Goal: Task Accomplishment & Management: Manage account settings

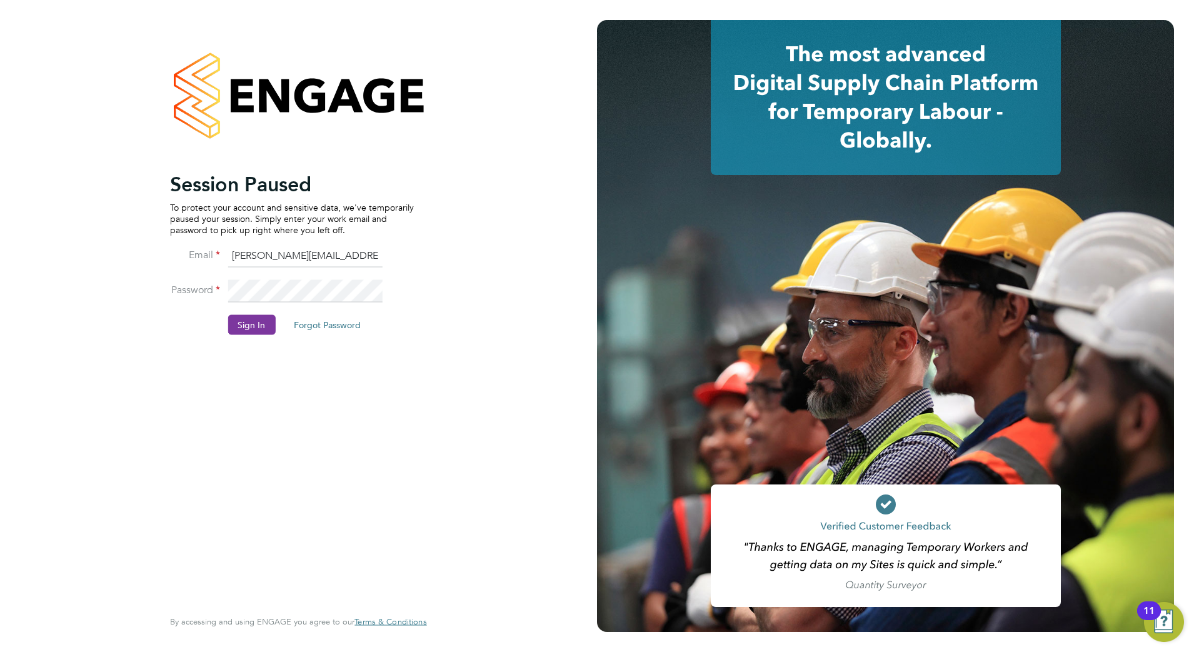
click at [247, 329] on button "Sign In" at bounding box center [250, 324] width 47 height 20
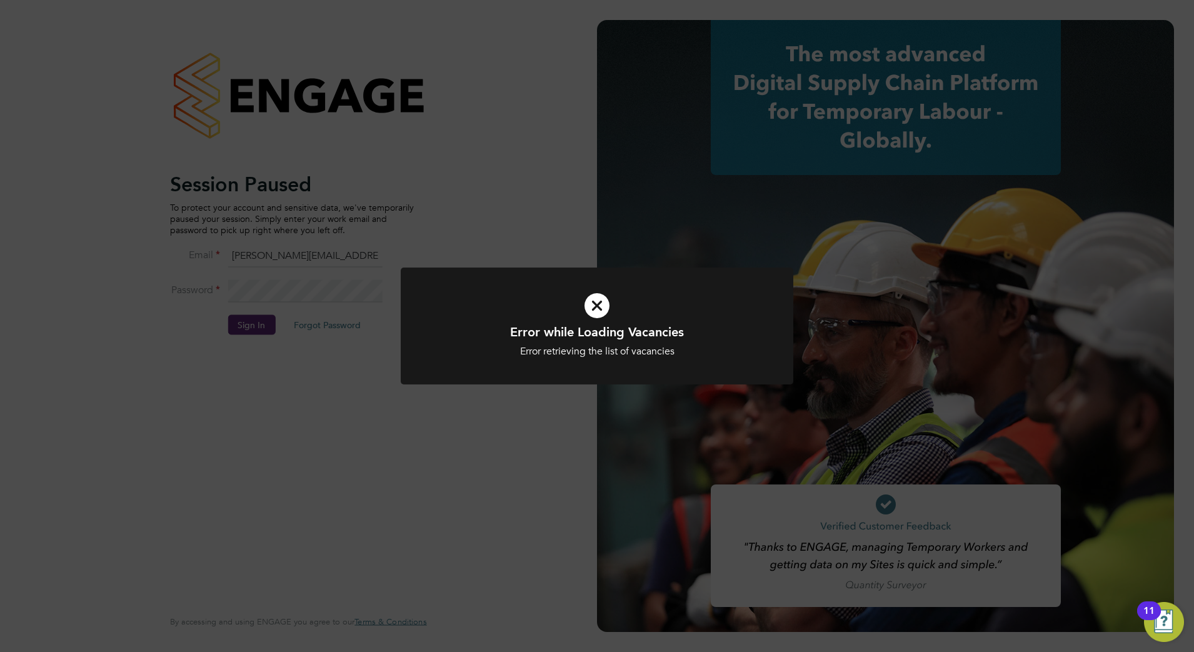
click at [598, 312] on icon at bounding box center [596, 305] width 325 height 49
click at [277, 338] on div "Unable to Sign In Access denied Cancel Okay" at bounding box center [597, 326] width 1194 height 652
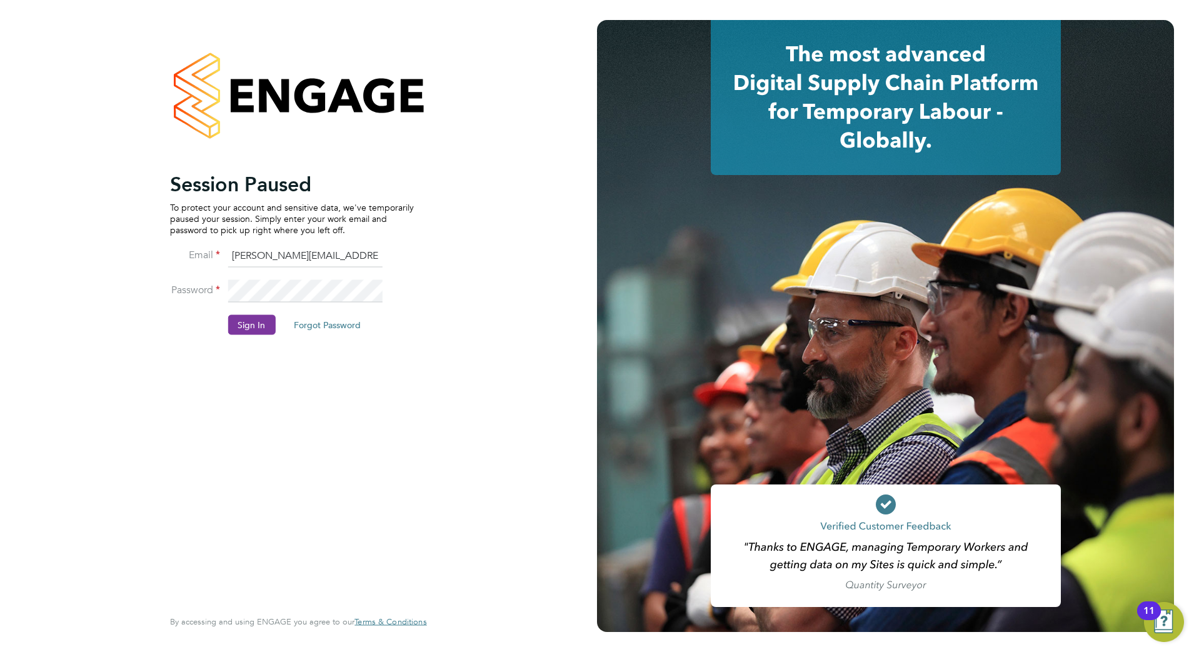
click at [247, 330] on button "Sign In" at bounding box center [250, 324] width 47 height 20
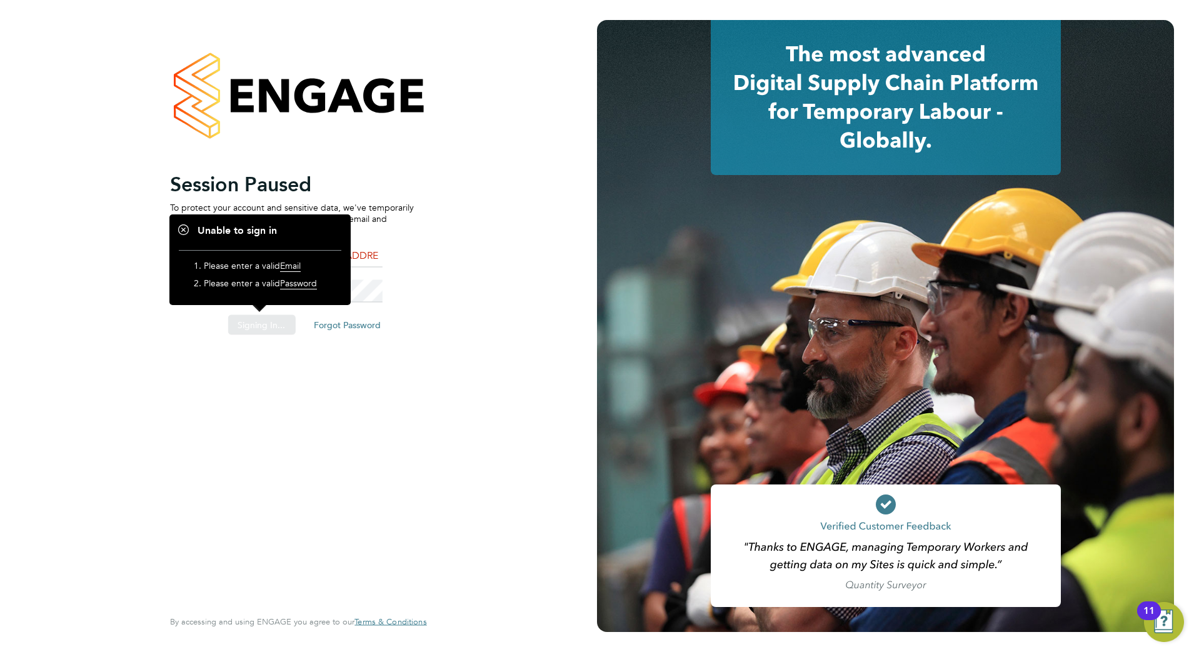
click at [438, 306] on div "Sorry, we are having problems connecting to our services." at bounding box center [298, 326] width 597 height 652
click at [387, 278] on li "Email david.blears@buildrec.com" at bounding box center [292, 262] width 244 height 35
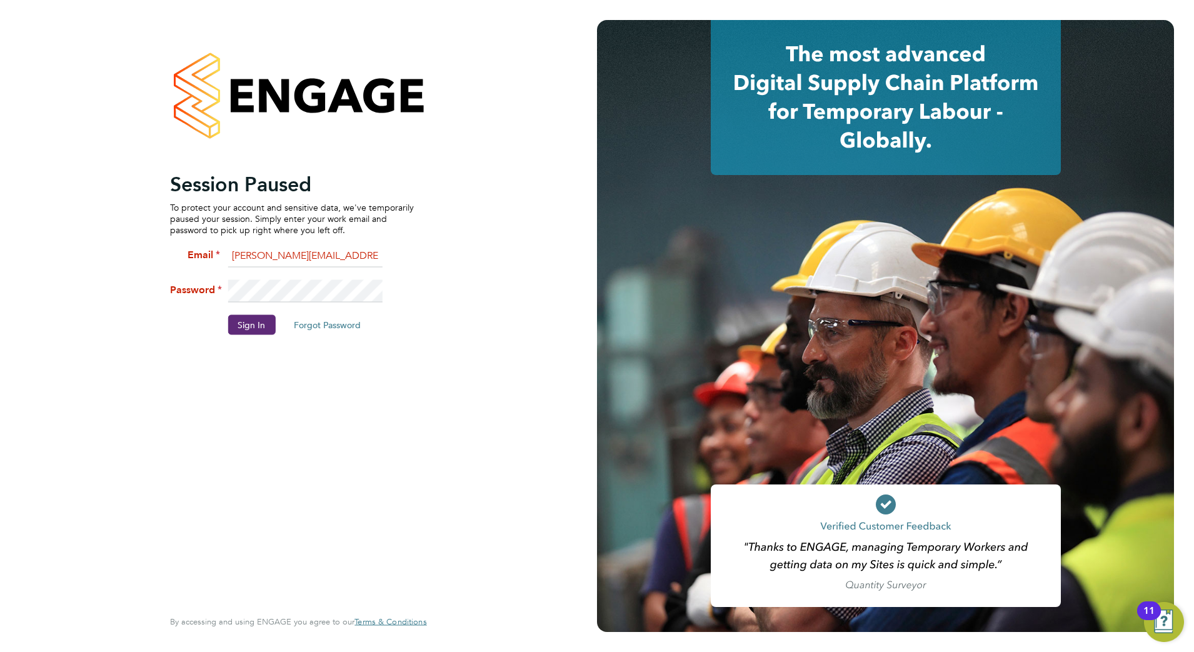
click at [366, 254] on input "david.blears@buildrec.com" at bounding box center [304, 256] width 154 height 22
click at [251, 324] on button "Sign In" at bounding box center [250, 324] width 47 height 20
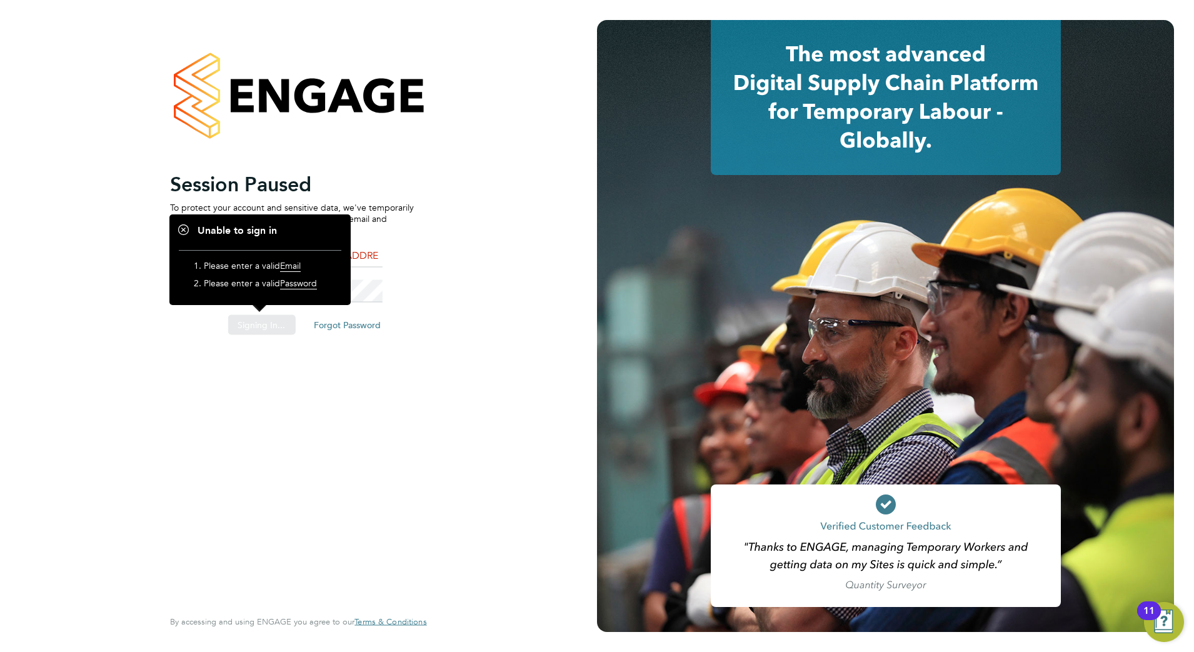
click at [198, 382] on div "Sorry, we are having problems connecting to our services." at bounding box center [298, 326] width 597 height 652
click at [377, 288] on div "Sorry, we are having problems connecting to our services." at bounding box center [298, 326] width 597 height 652
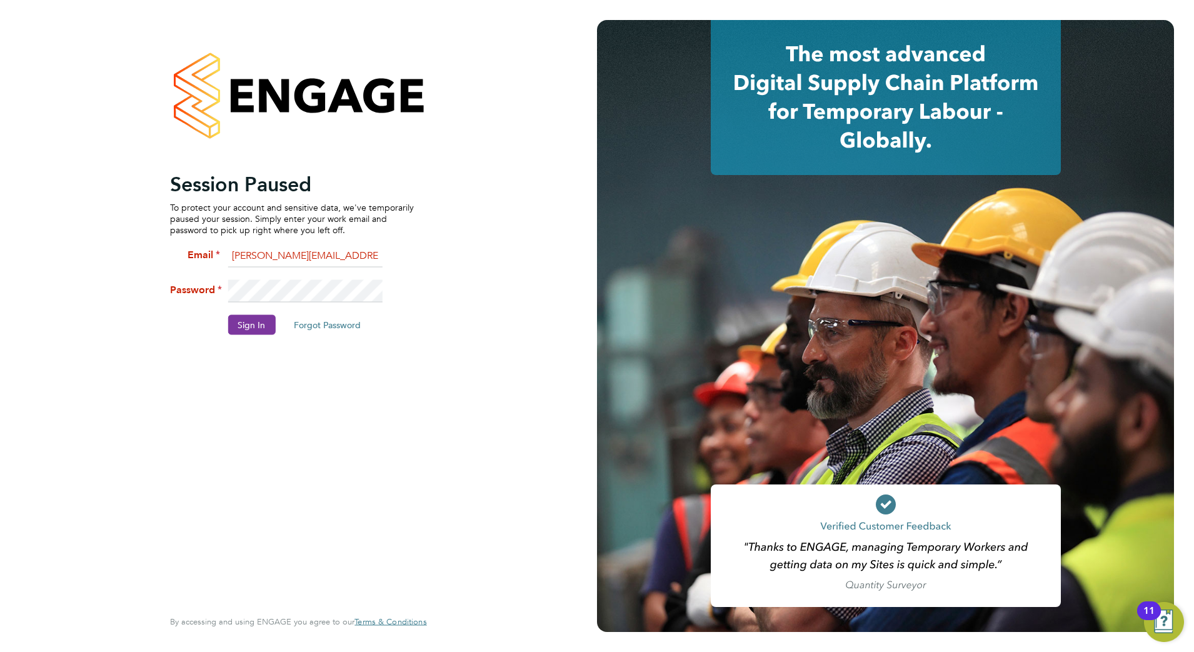
click at [247, 332] on button "Sign In" at bounding box center [250, 324] width 47 height 20
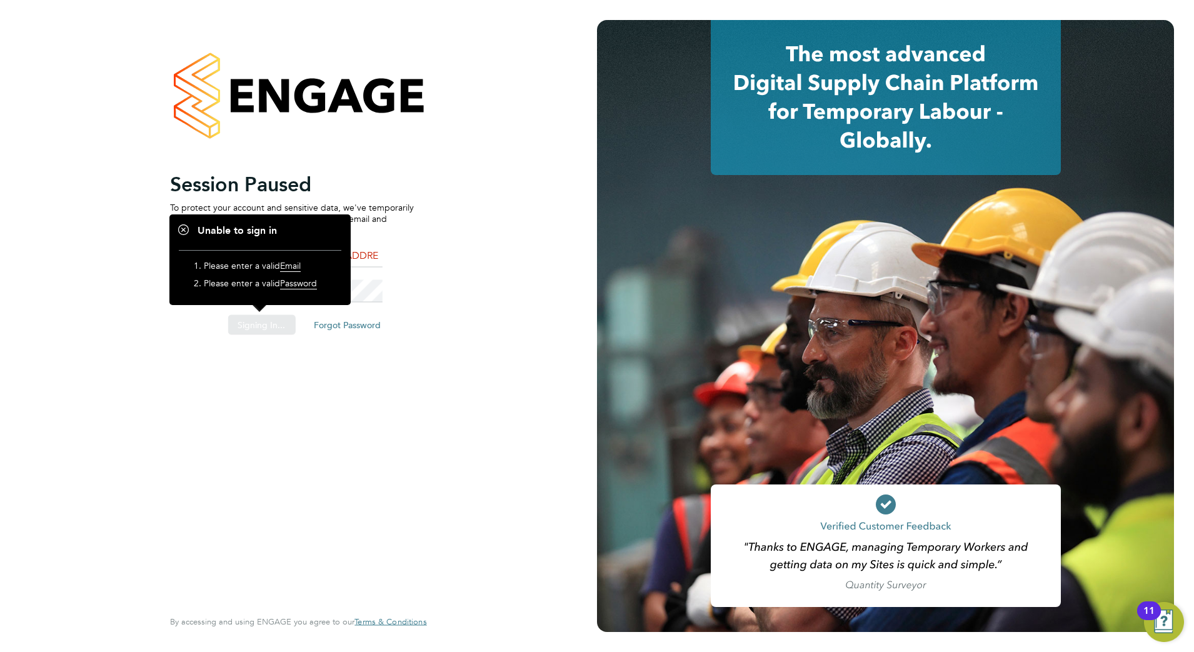
drag, startPoint x: 317, startPoint y: 383, endPoint x: 327, endPoint y: 383, distance: 9.4
click at [318, 384] on div "Sorry, we are having problems connecting to our services." at bounding box center [298, 326] width 597 height 652
